Goal: Find specific page/section: Find specific page/section

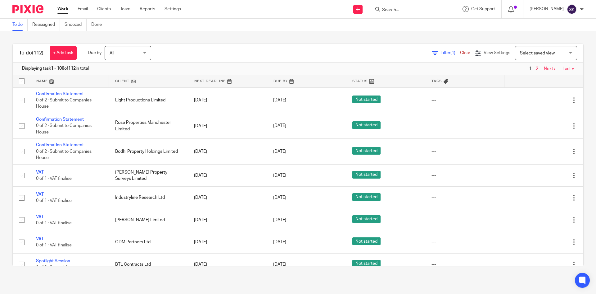
click at [429, 10] on input "Search" at bounding box center [410, 10] width 56 height 6
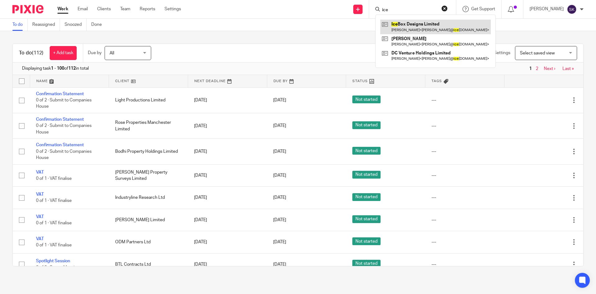
type input "ice"
click at [426, 22] on link at bounding box center [436, 27] width 111 height 14
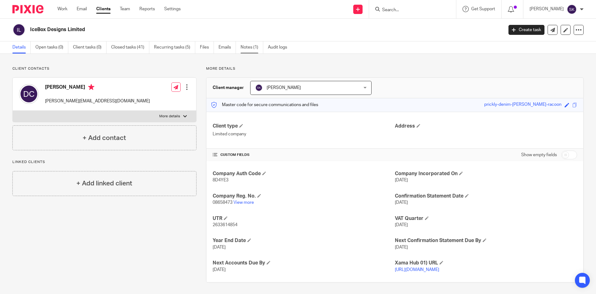
click at [244, 50] on link "Notes (1)" at bounding box center [252, 47] width 23 height 12
